Goal: Information Seeking & Learning: Stay updated

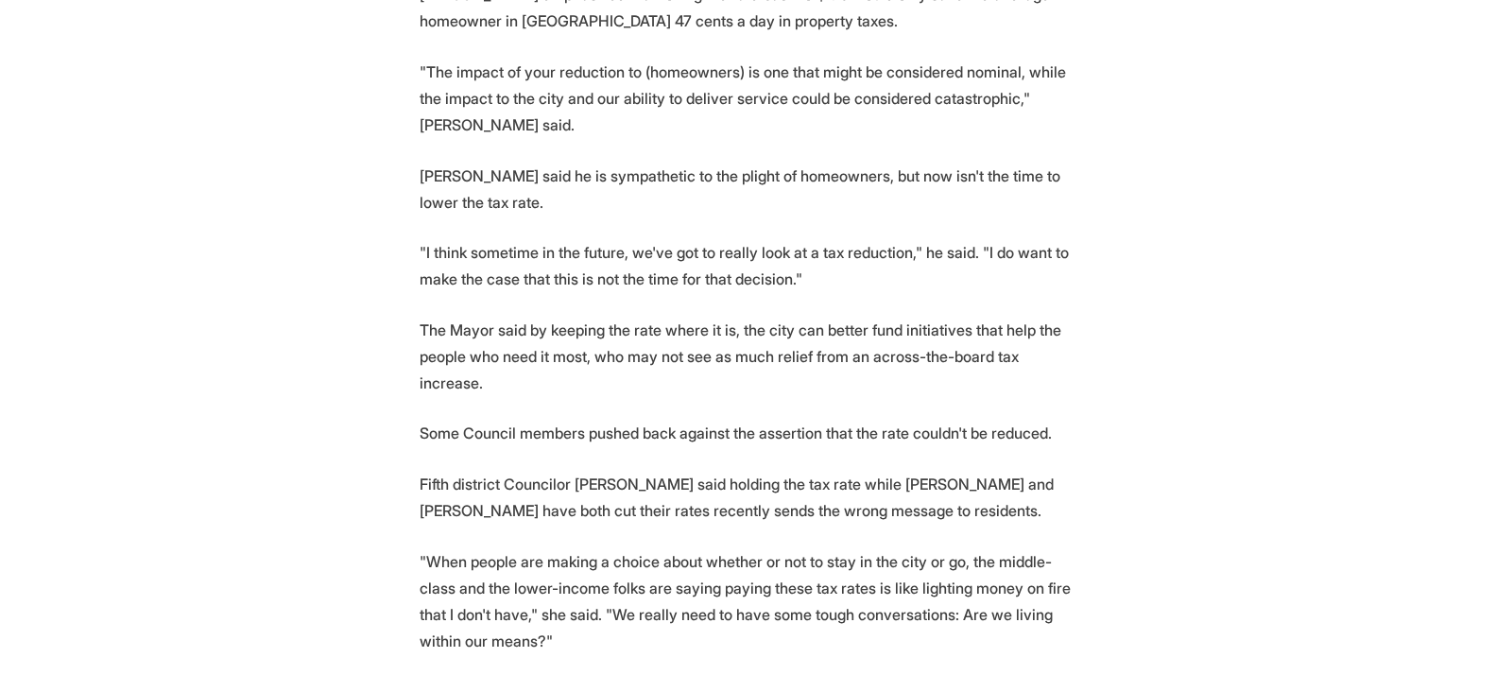
scroll to position [1315, 0]
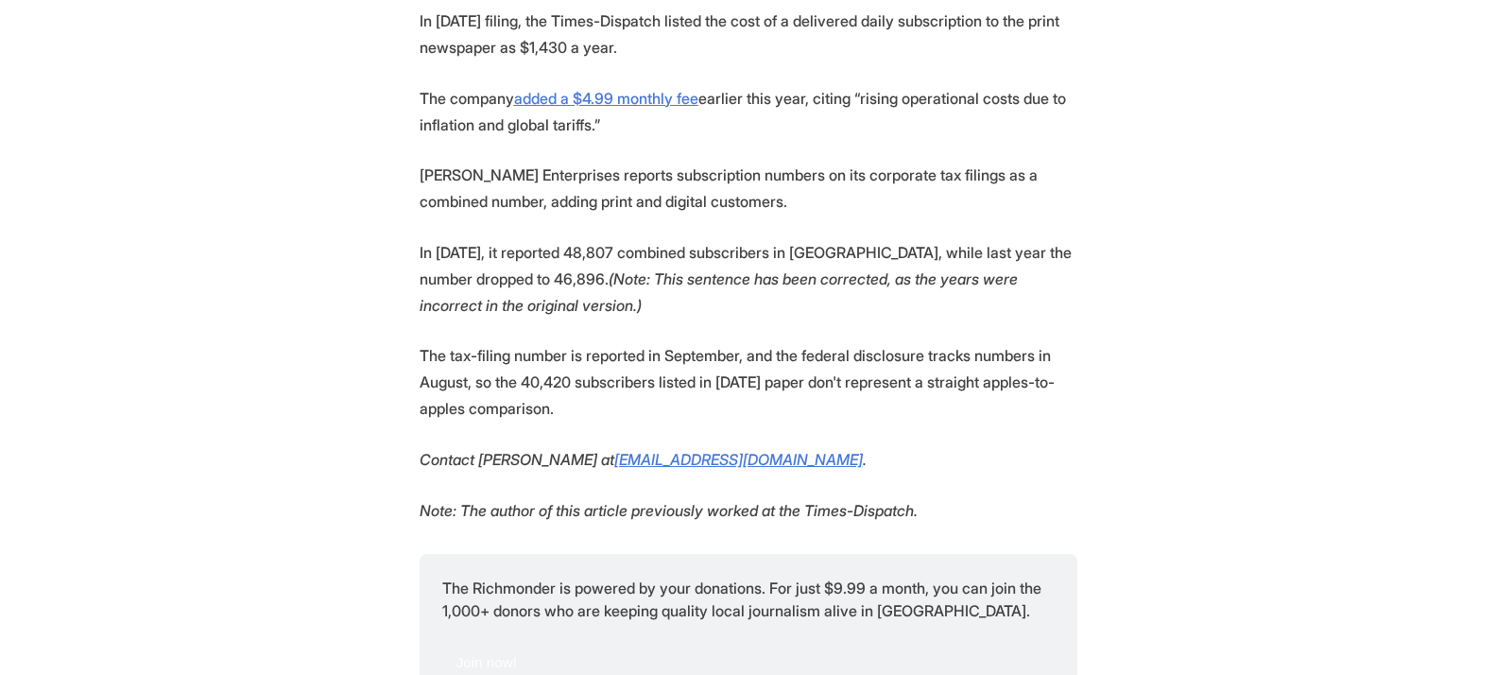
scroll to position [1416, 0]
